Goal: Feedback & Contribution: Leave review/rating

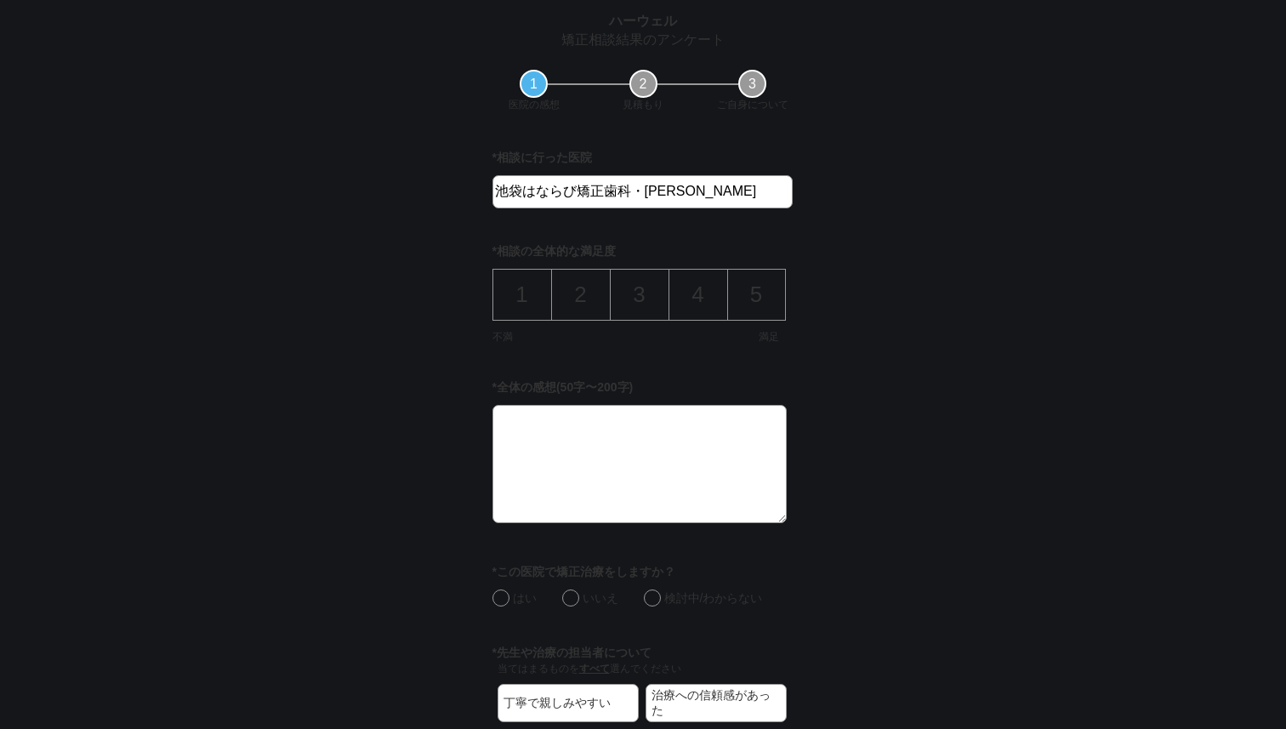
click at [538, 304] on label "1" at bounding box center [522, 295] width 59 height 52
click at [0, 0] on input "1" at bounding box center [0, 0] width 0 height 0
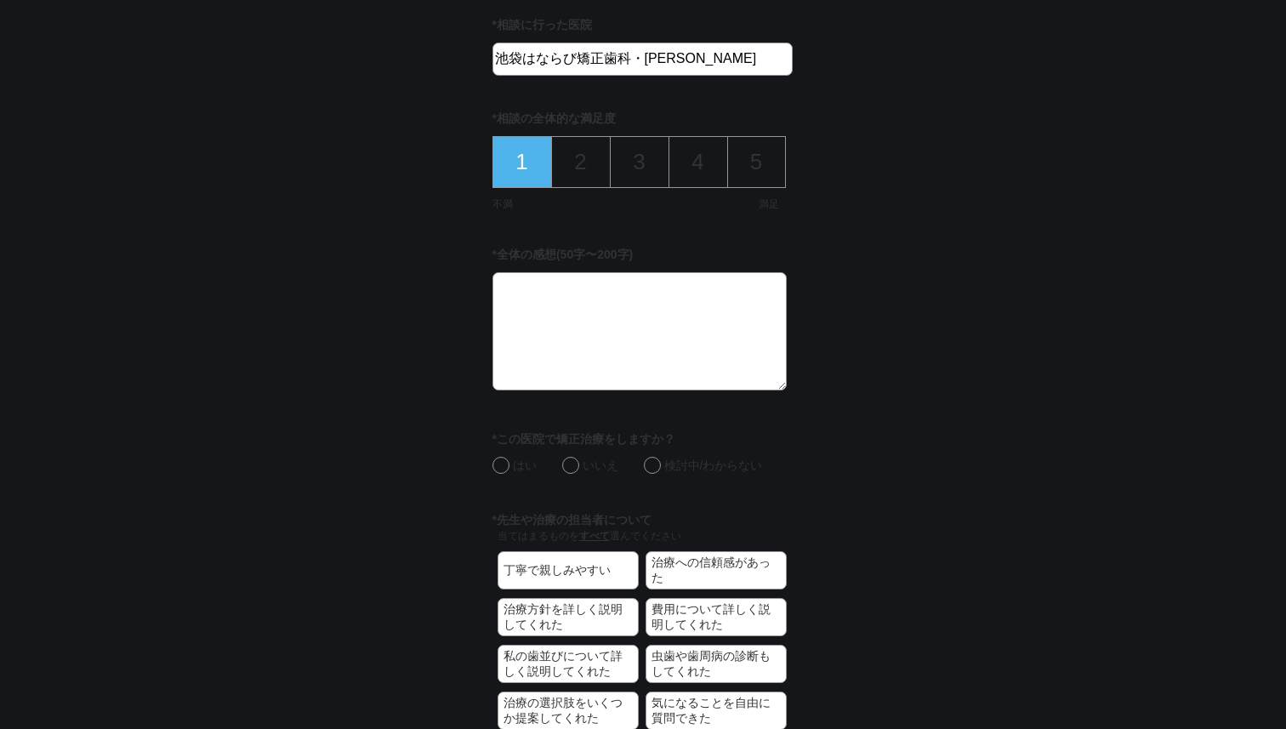
scroll to position [287, 0]
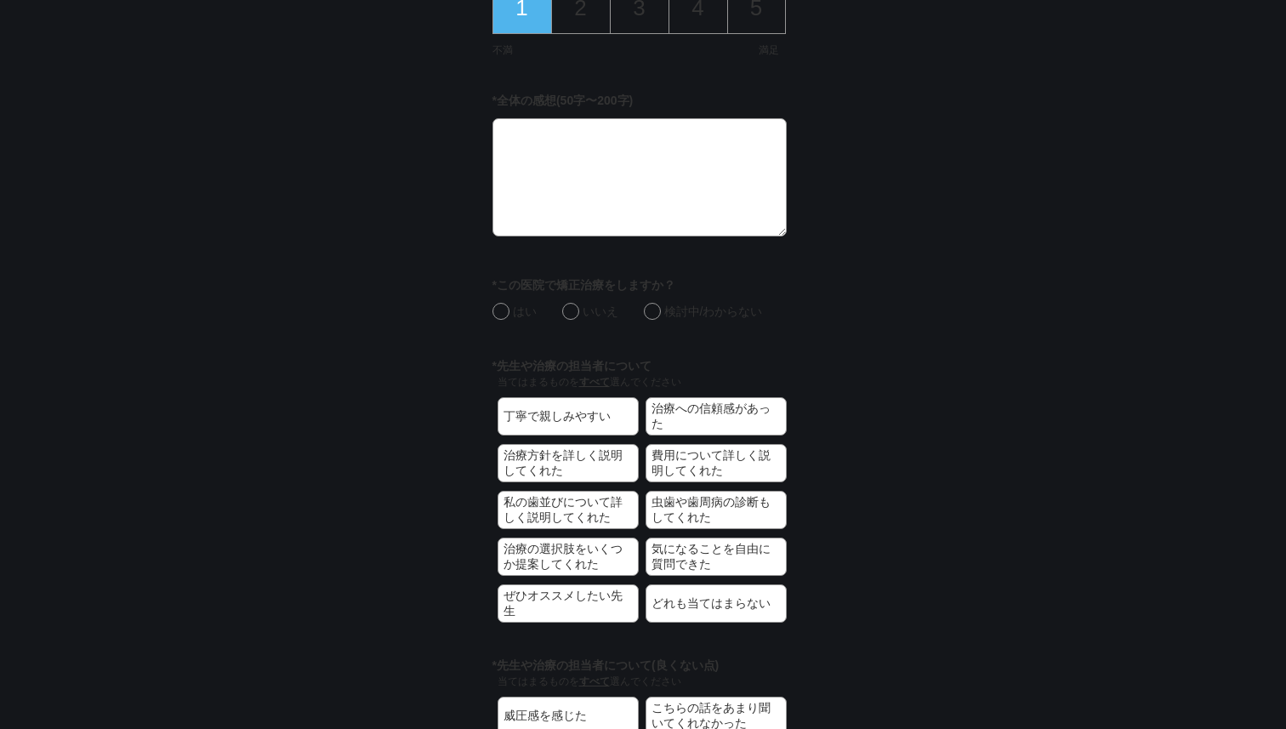
click at [564, 241] on div "*全体の感想(50字〜200字)" at bounding box center [643, 167] width 319 height 151
click at [578, 220] on textarea at bounding box center [640, 177] width 294 height 118
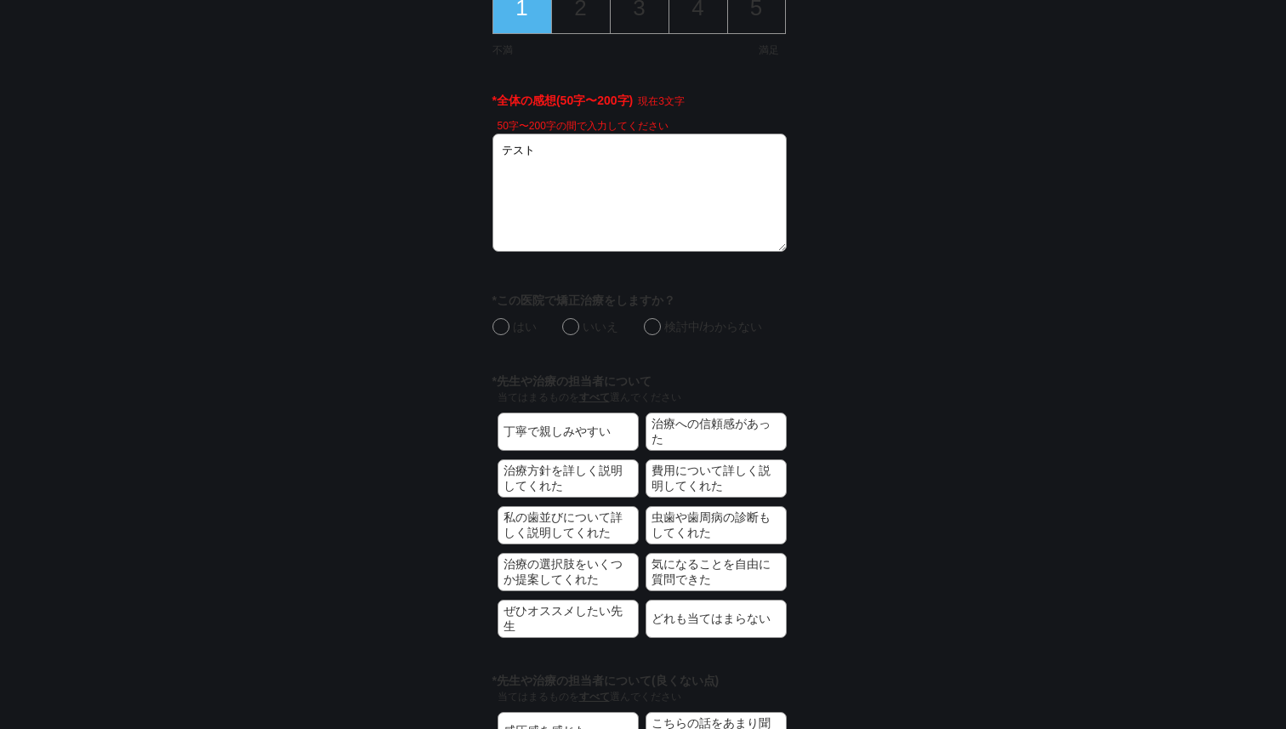
paste textarea "テスト"
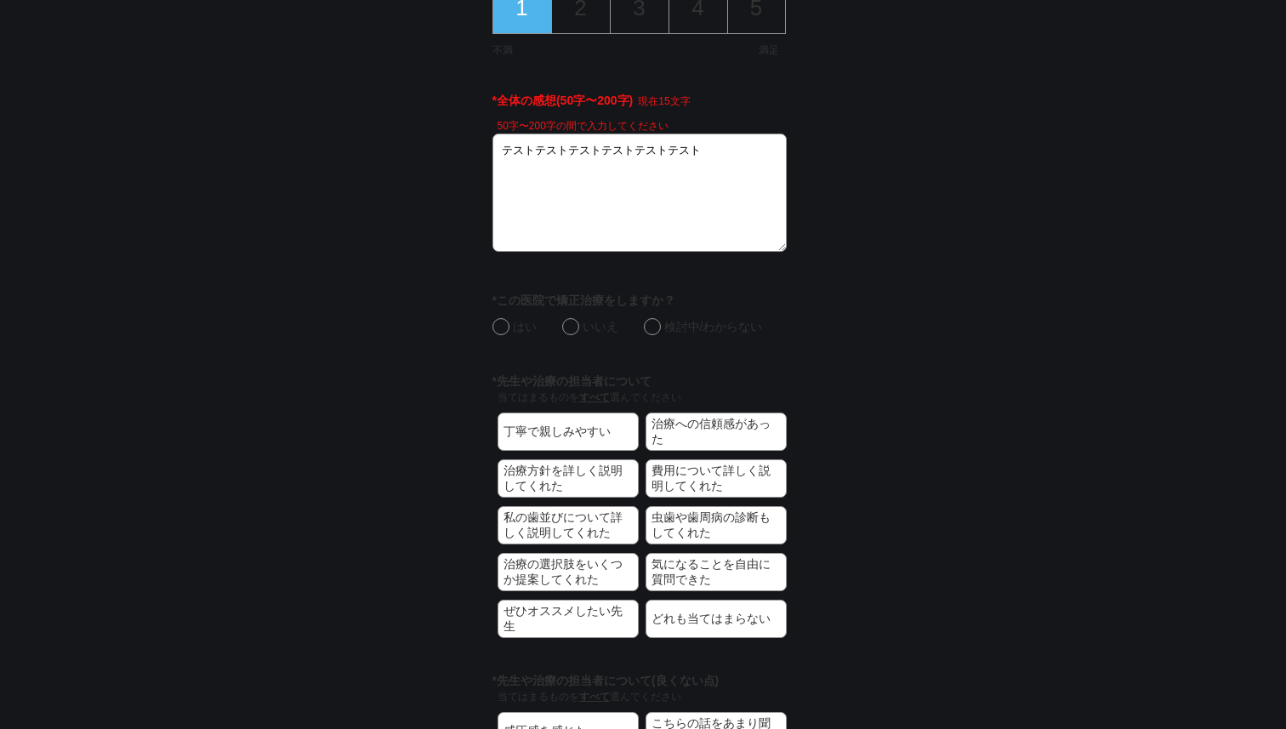
paste textarea "テスト"
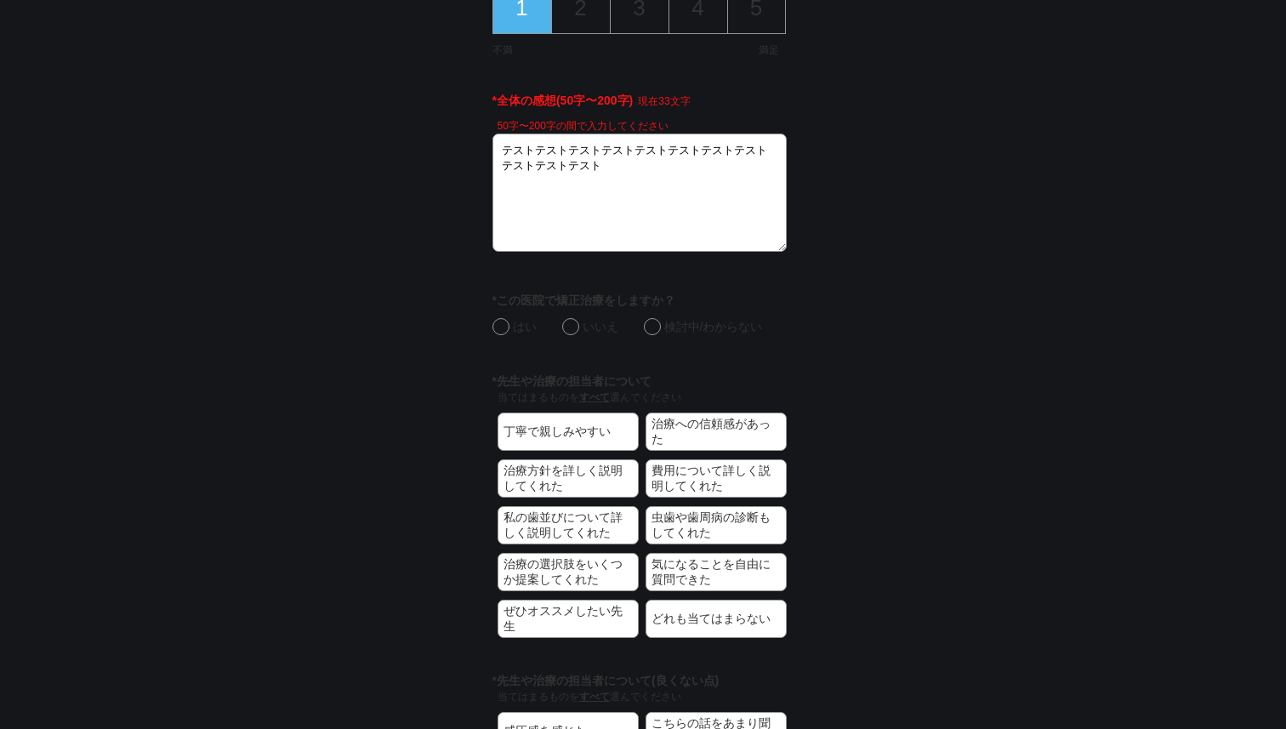
paste textarea "テスト"
type textarea "テストテストテストテストテストテストテストテストテストテストテストテストテスト"
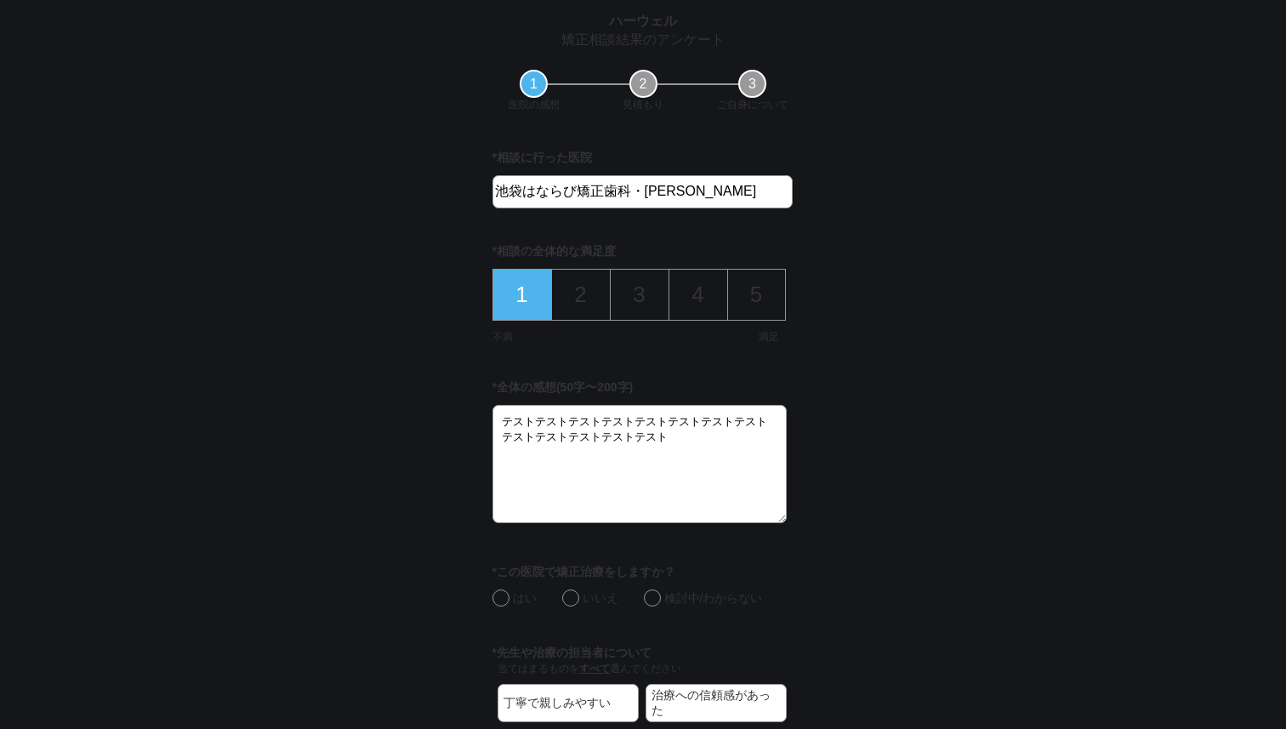
click at [573, 194] on input "池袋はならび矯正歯科・[PERSON_NAME]" at bounding box center [643, 191] width 300 height 33
click at [573, 452] on textarea "テストテストテストテストテストテストテストテストテストテストテストテストテスト" at bounding box center [640, 464] width 294 height 118
paste textarea
paste textarea "テスト"
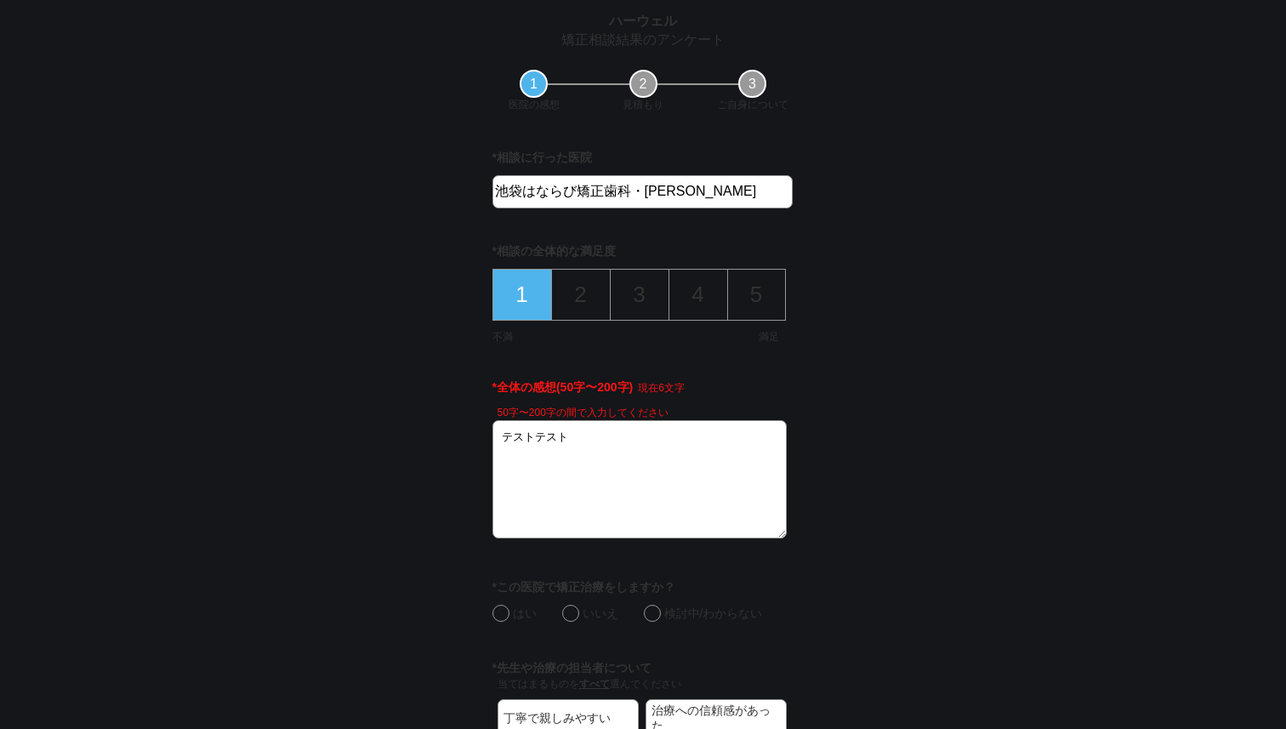
paste textarea "テスト"
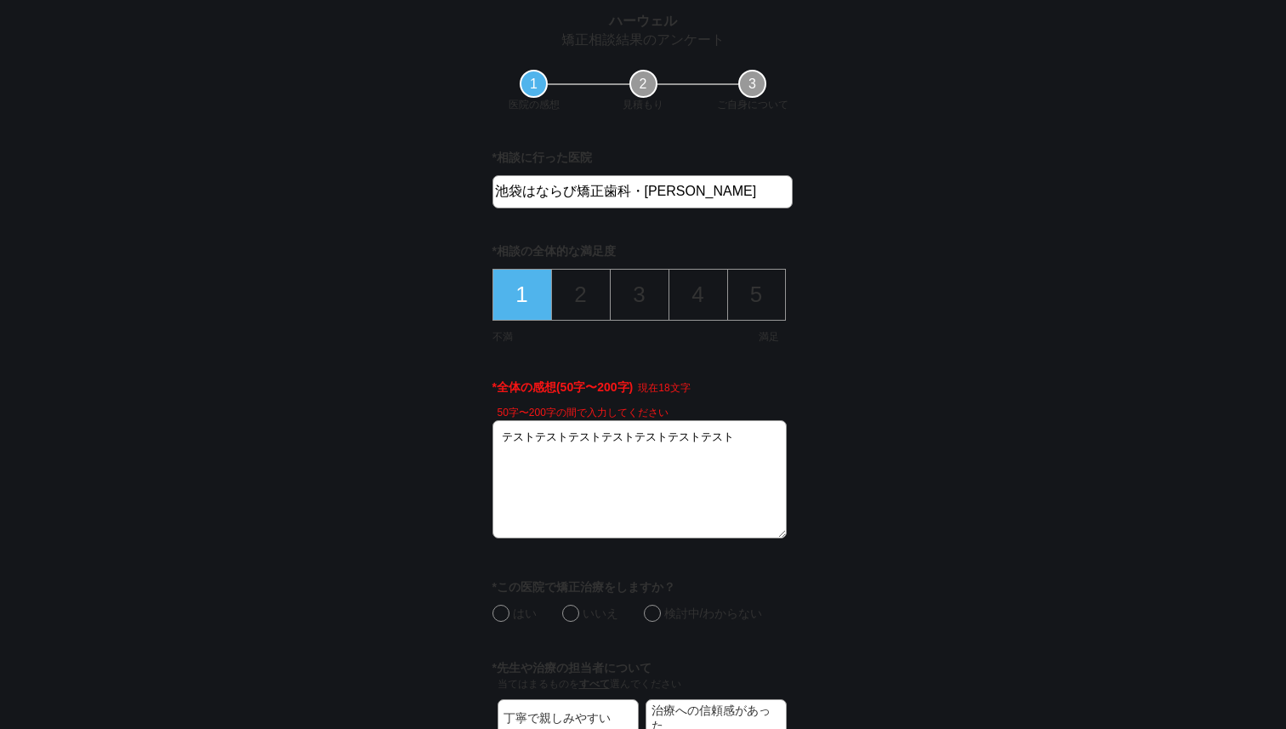
paste textarea "テスト"
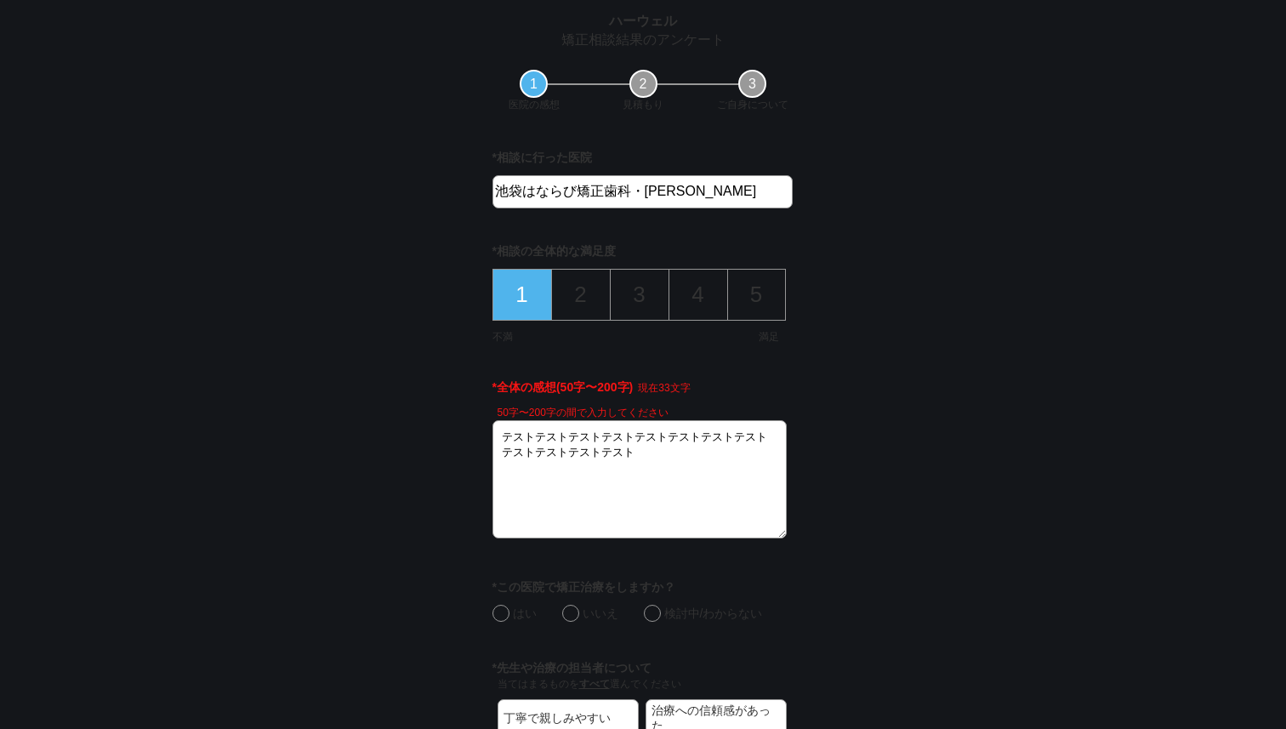
paste textarea "テスト"
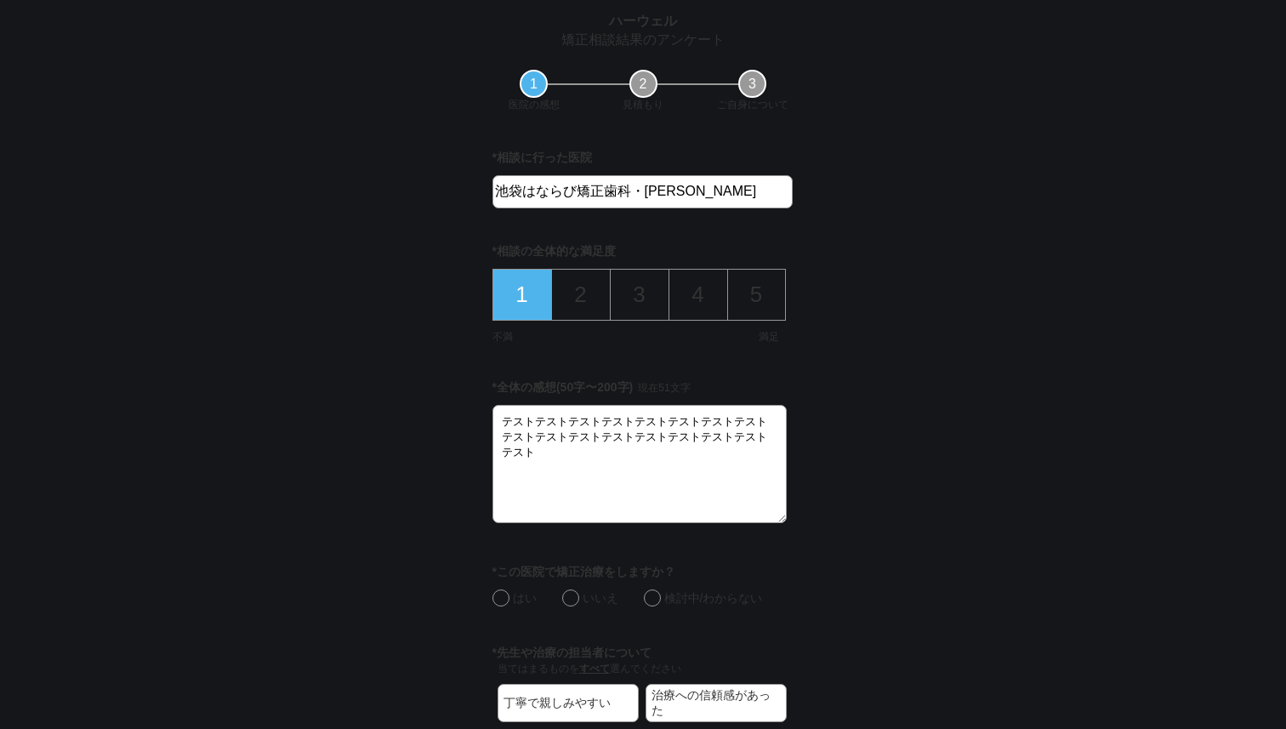
paste textarea "テスト"
type textarea "テストテストテストテストテストテストテストテストテストテストテストテストテストテストテストテストテストテスト"
click at [653, 601] on input "検討中/わからない" at bounding box center [652, 598] width 17 height 17
radio input "true"
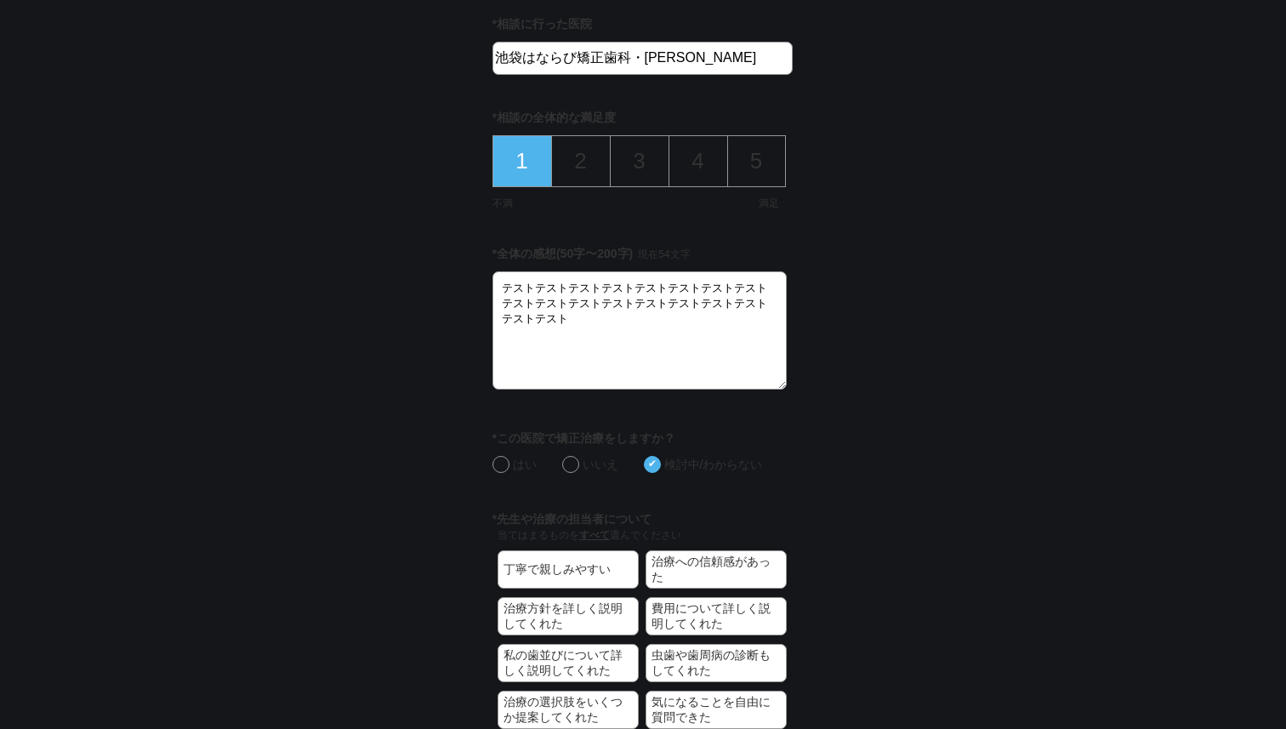
click at [625, 560] on button "丁寧で親しみやすい" at bounding box center [568, 569] width 141 height 38
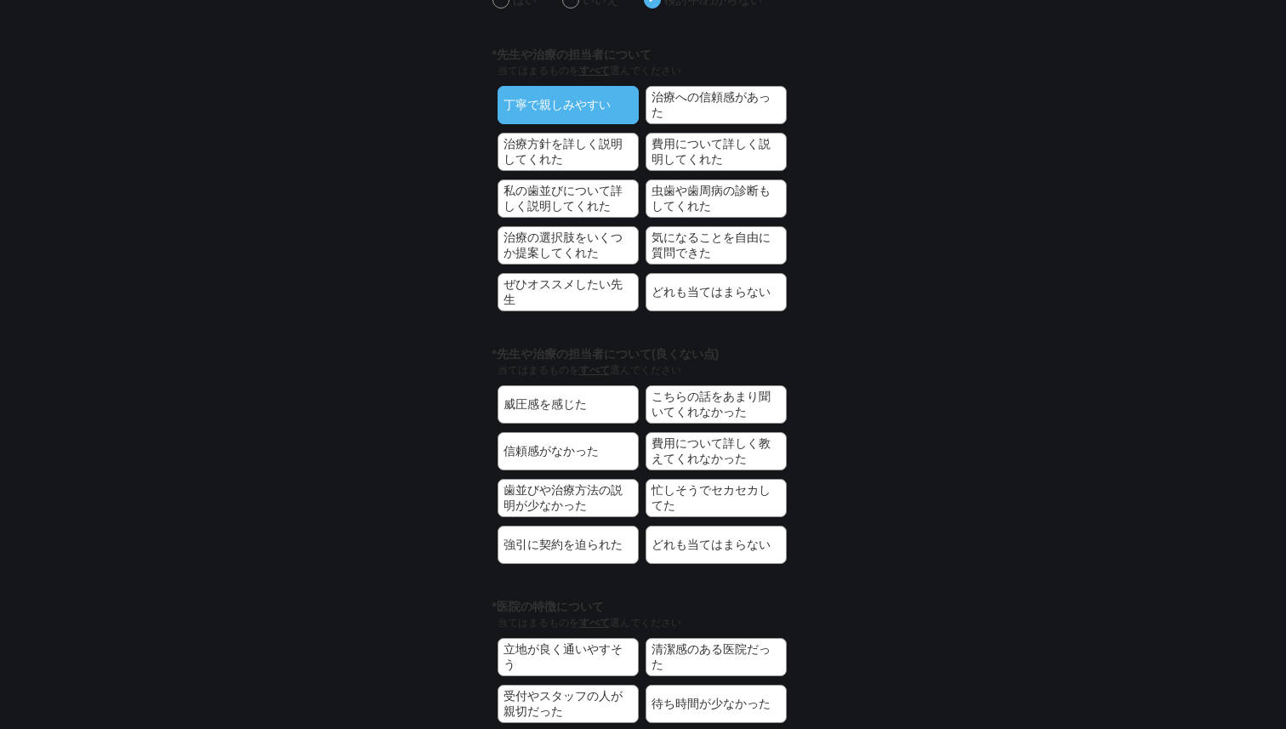
click at [604, 416] on button "威圧感を感じた" at bounding box center [568, 404] width 141 height 38
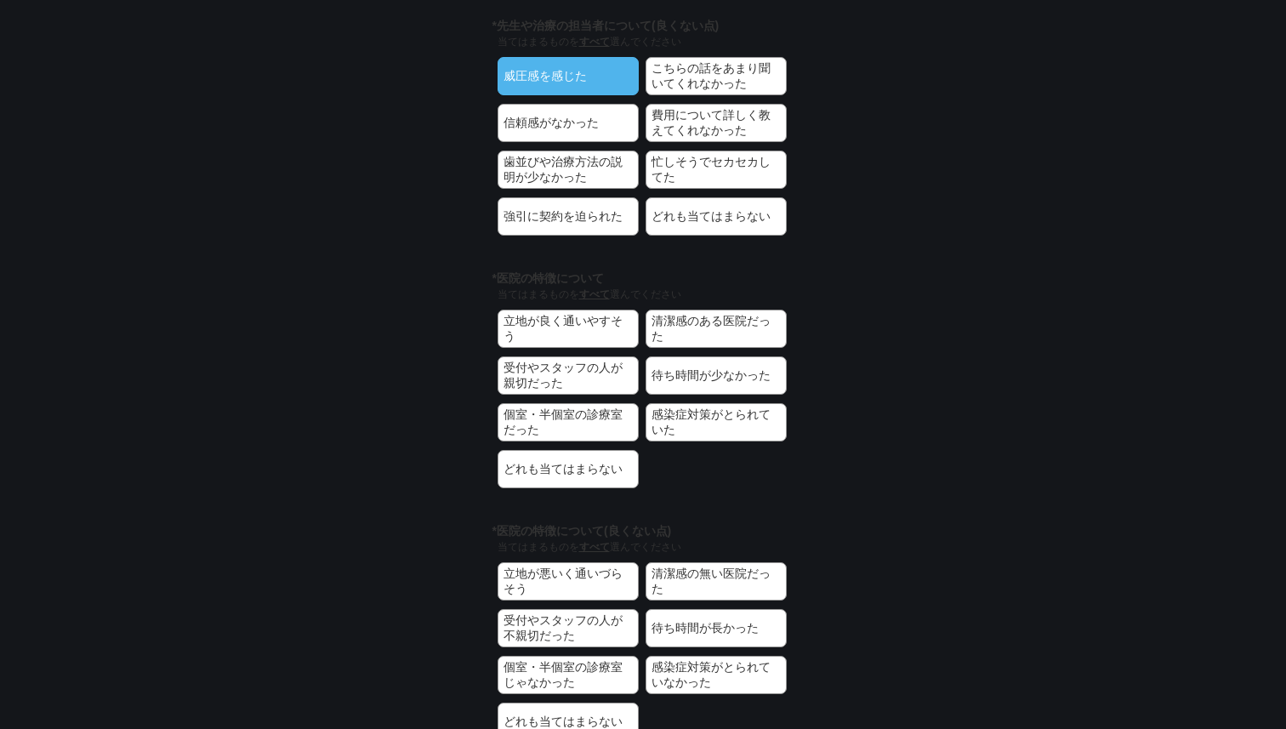
click at [604, 416] on button "個室・半個室の診療室だった" at bounding box center [568, 422] width 141 height 38
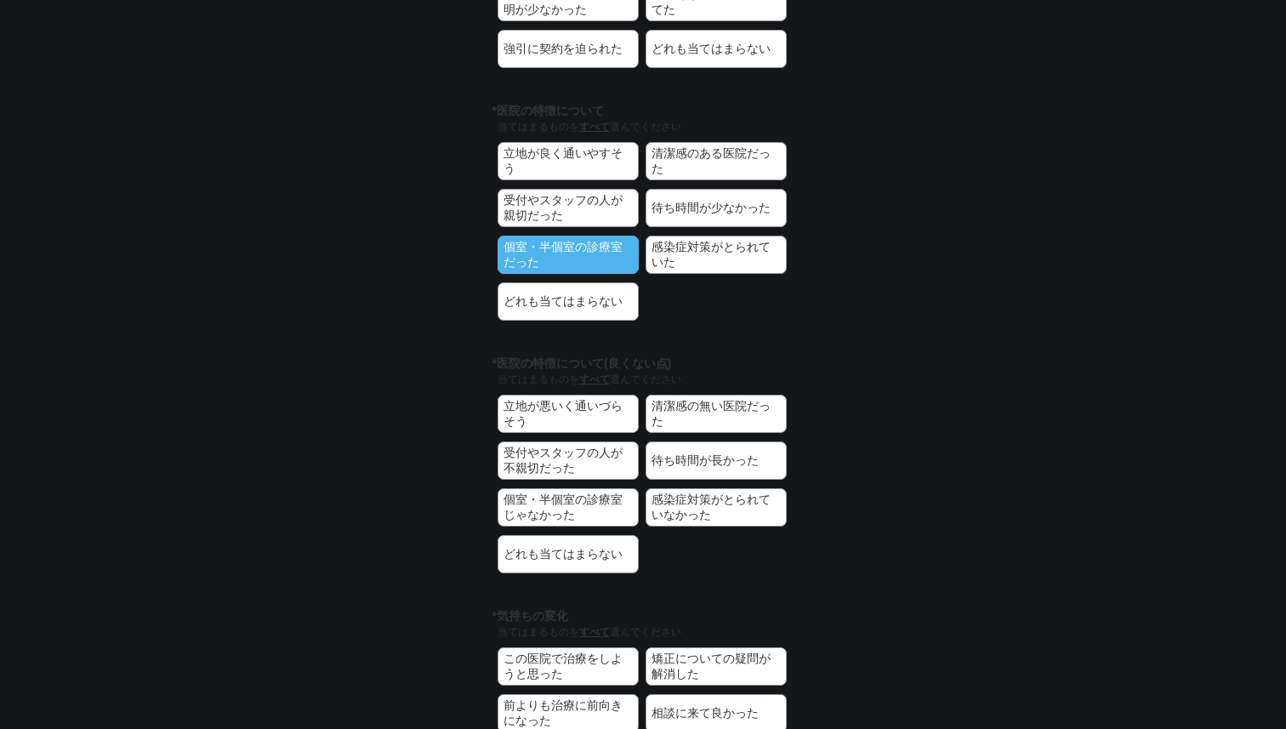
click at [604, 416] on button "立地が悪いく通いづらそう" at bounding box center [568, 414] width 141 height 38
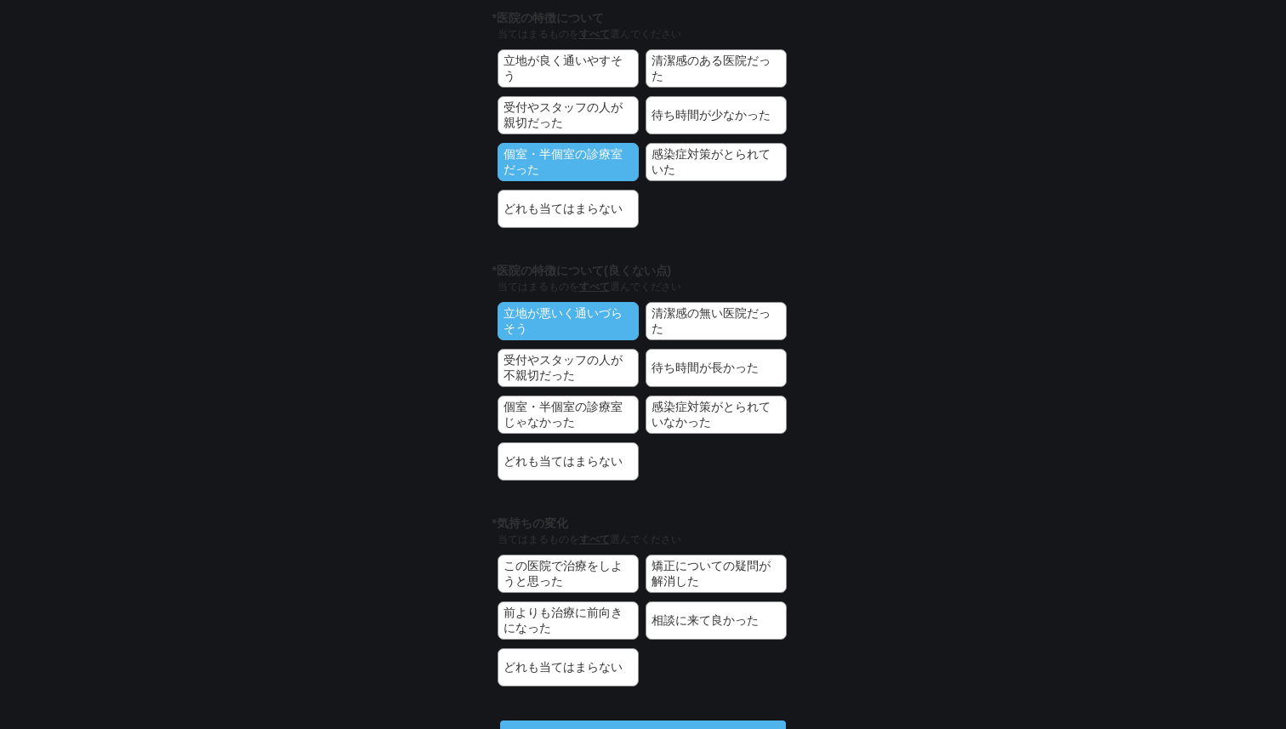
scroll to position [1251, 0]
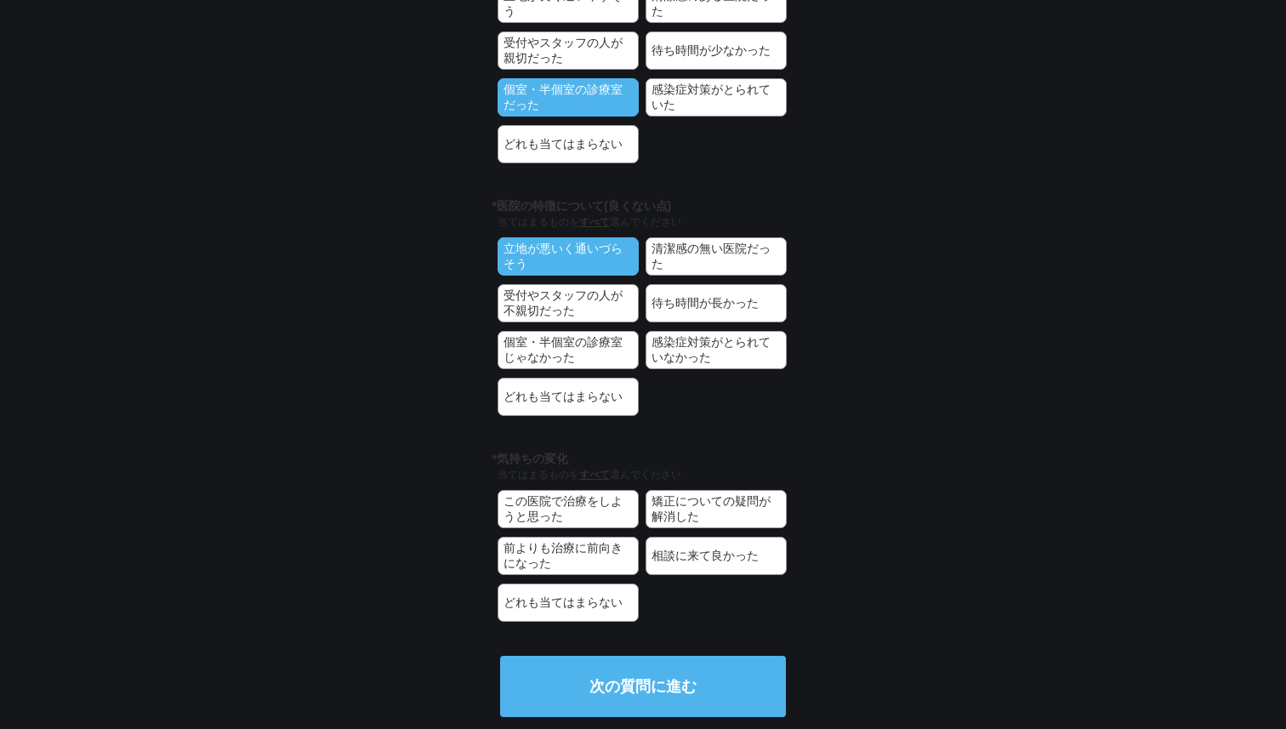
click at [595, 521] on button "この医院で治療をしようと思った" at bounding box center [568, 509] width 141 height 38
click at [601, 675] on button "次の質問に進む" at bounding box center [643, 686] width 286 height 61
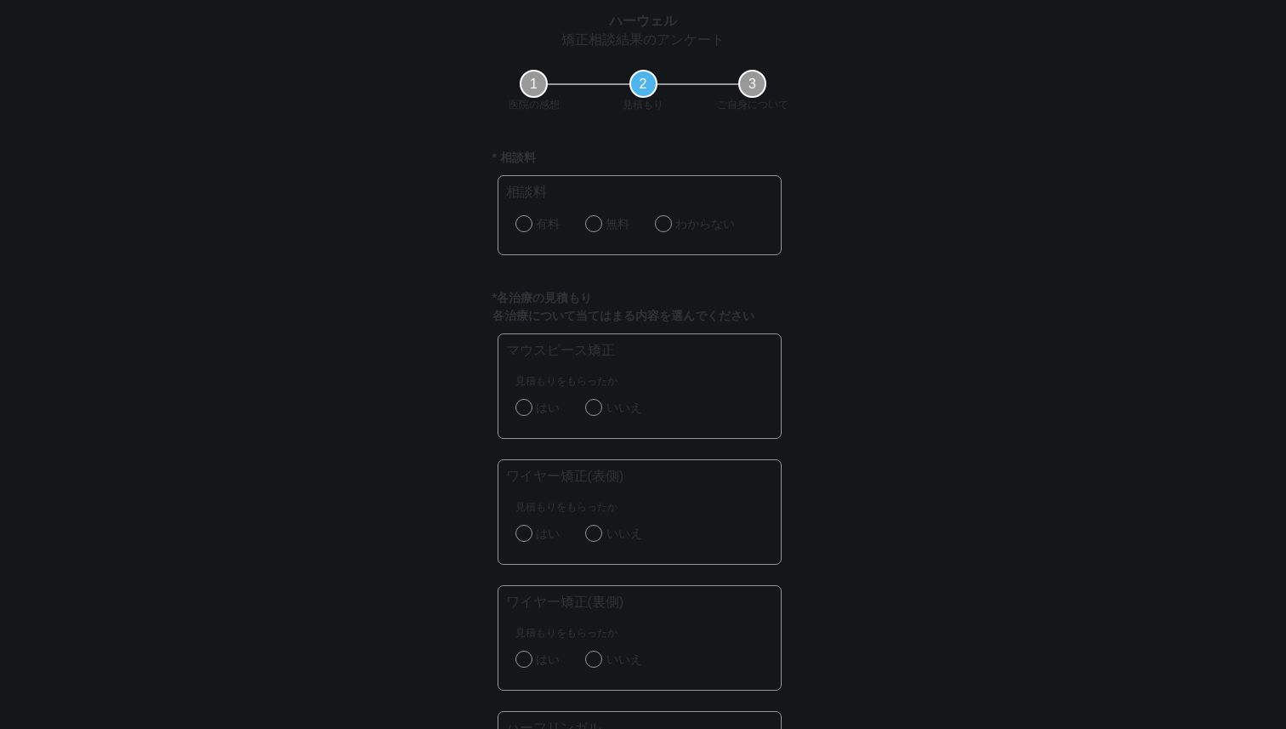
scroll to position [0, 0]
click at [663, 219] on input "わからない" at bounding box center [663, 223] width 17 height 17
radio input "true"
click at [605, 417] on div "マウスピース矯正 見積もりをもらったか はい いいえ" at bounding box center [640, 385] width 284 height 105
click at [596, 408] on input "いいえ" at bounding box center [593, 407] width 17 height 17
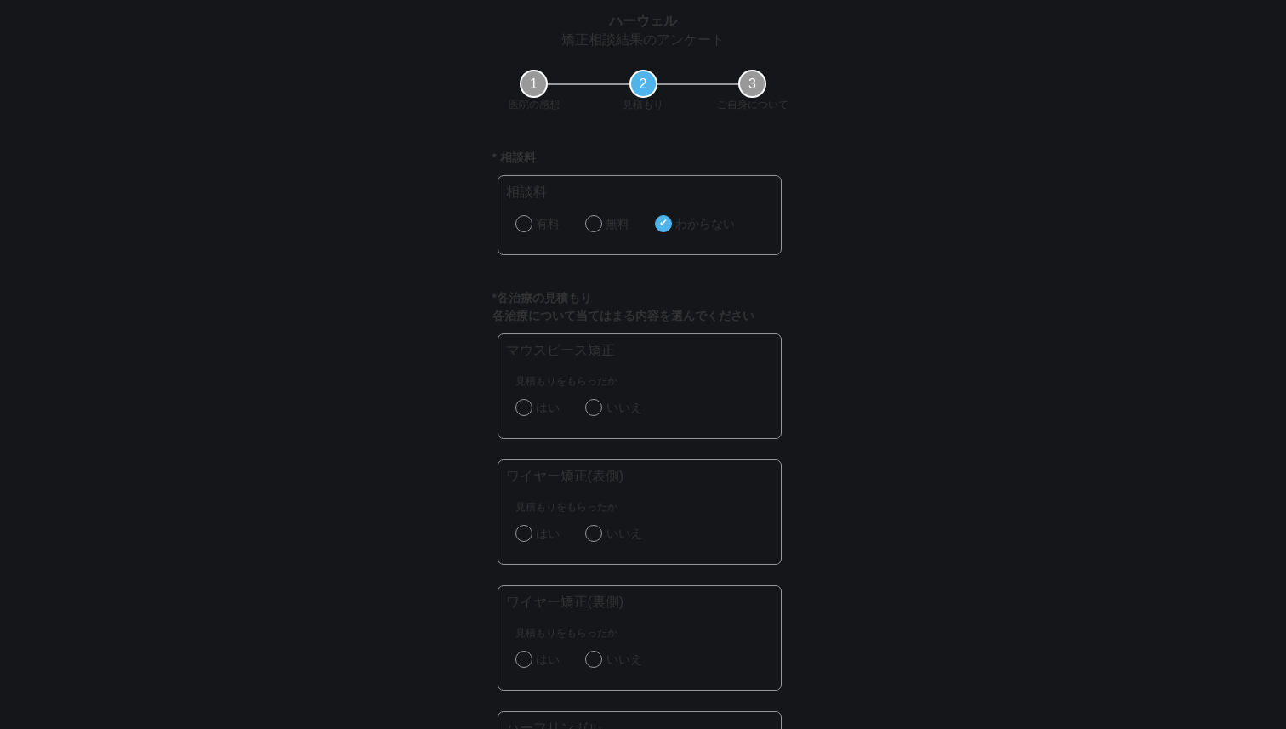
radio input "true"
click at [599, 538] on input "いいえ" at bounding box center [593, 533] width 17 height 17
radio input "true"
click at [601, 498] on div "ワイヤー矯正(裏側) 見積もりをもらったか はい いいえ" at bounding box center [640, 487] width 284 height 105
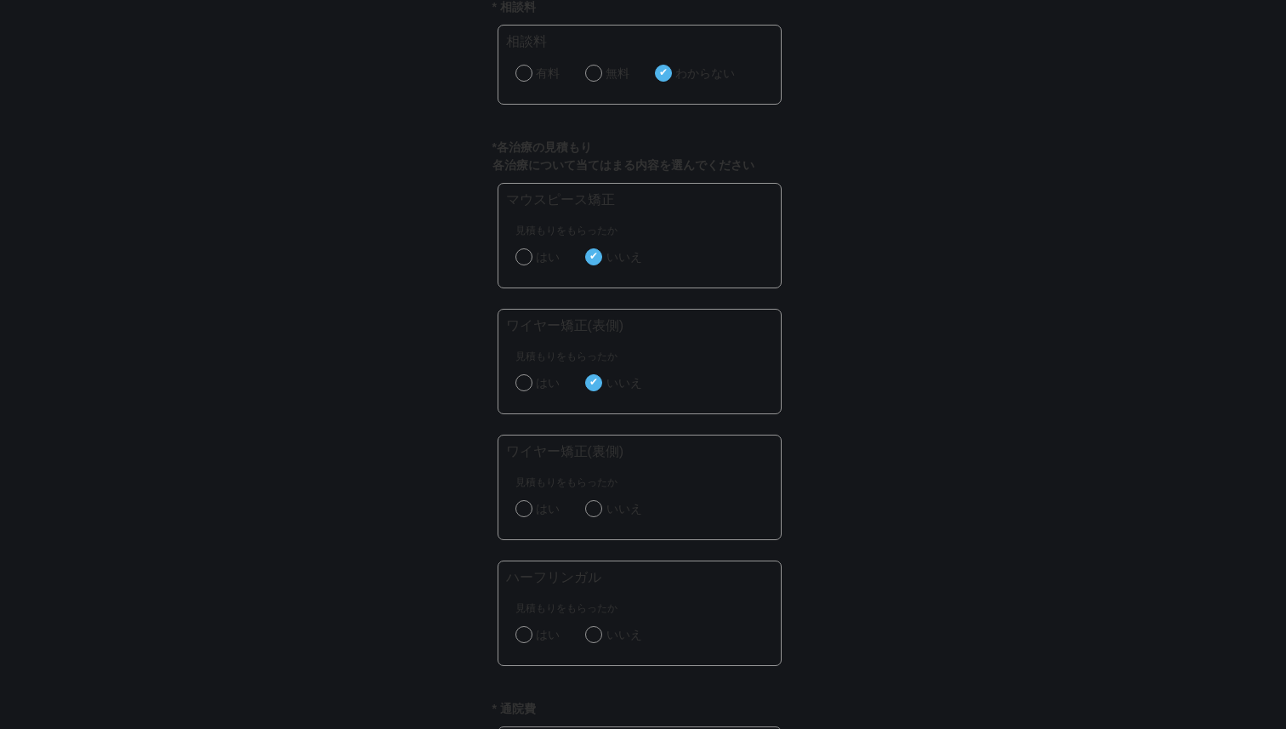
click at [599, 503] on input "いいえ" at bounding box center [593, 508] width 17 height 17
radio input "true"
click at [594, 630] on input "いいえ" at bounding box center [593, 634] width 17 height 17
radio input "true"
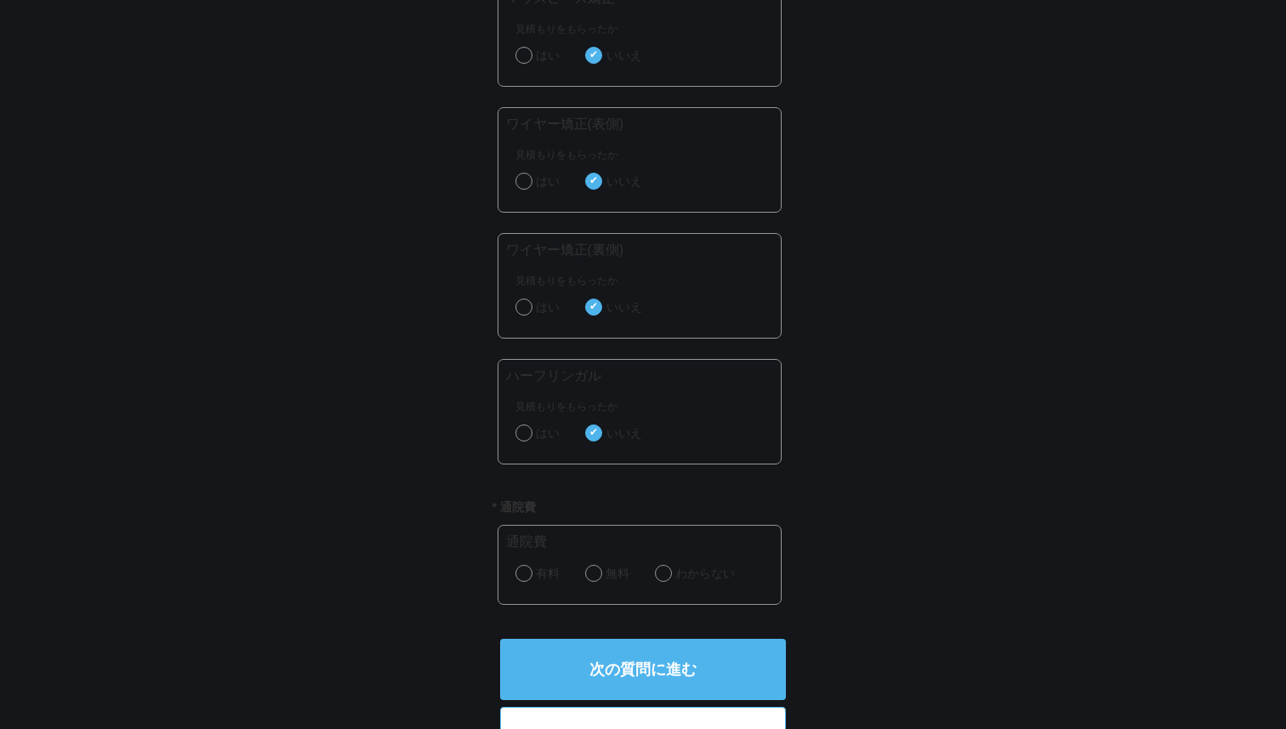
scroll to position [404, 0]
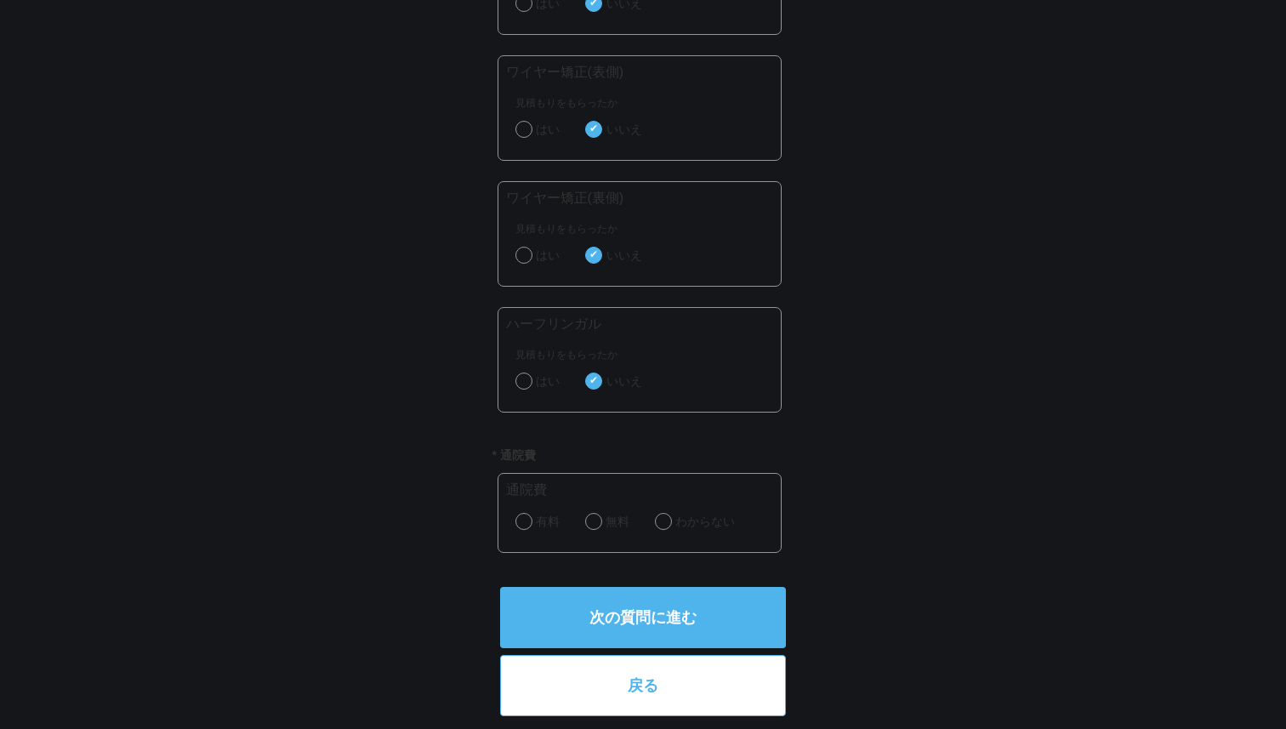
click at [664, 521] on input "わからない" at bounding box center [663, 521] width 17 height 17
radio input "true"
click at [651, 597] on button "次の質問に進む" at bounding box center [643, 617] width 286 height 61
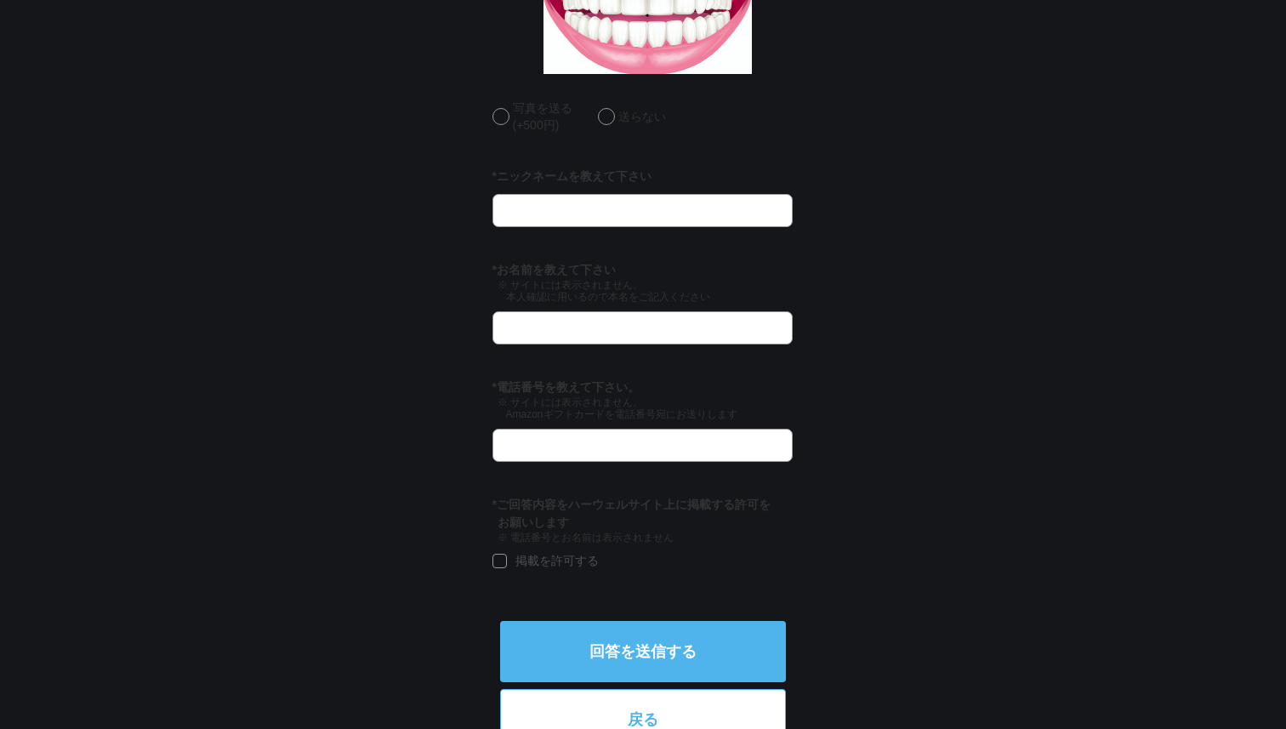
scroll to position [969, 0]
